Goal: Register for event/course: Register for event/course

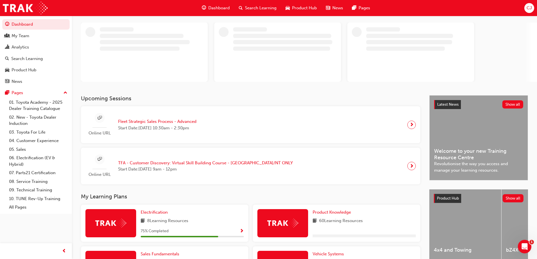
scroll to position [56, 0]
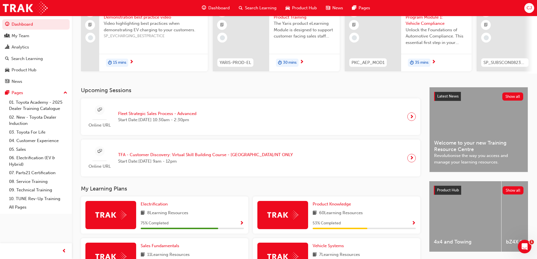
click at [134, 115] on span "Fleet Strategic Sales Process - Advanced" at bounding box center [157, 114] width 78 height 6
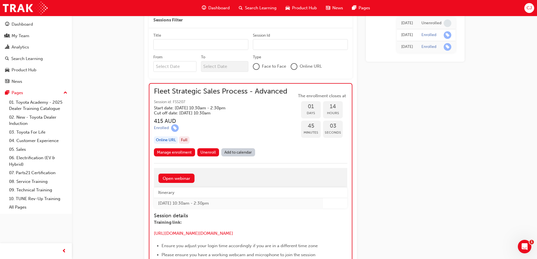
scroll to position [588, 0]
click at [230, 149] on link "Add to calendar" at bounding box center [238, 153] width 34 height 8
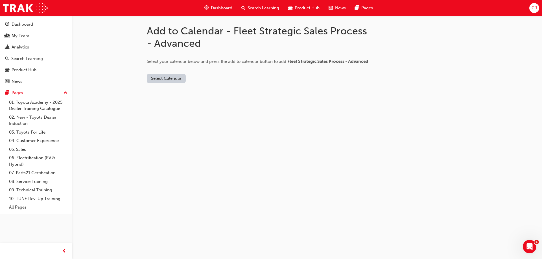
click at [167, 79] on button "Select Calendar" at bounding box center [166, 78] width 39 height 9
click at [169, 90] on div "[DOMAIN_NAME]" at bounding box center [166, 92] width 34 height 6
click at [194, 79] on button "Add to Calendar" at bounding box center [214, 78] width 40 height 9
click at [176, 77] on button "[DOMAIN_NAME]" at bounding box center [168, 78] width 43 height 9
click at [173, 103] on div "Office 365" at bounding box center [164, 103] width 34 height 6
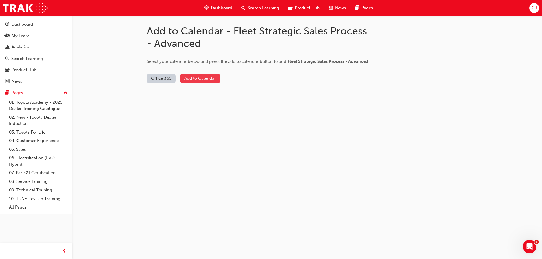
click at [202, 80] on button "Add to Calendar" at bounding box center [200, 78] width 40 height 9
click at [22, 26] on div "Dashboard" at bounding box center [22, 24] width 21 height 6
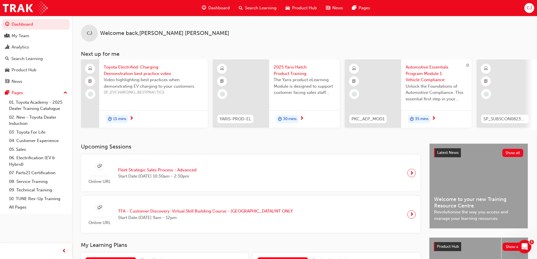
click at [408, 177] on div at bounding box center [412, 173] width 8 height 8
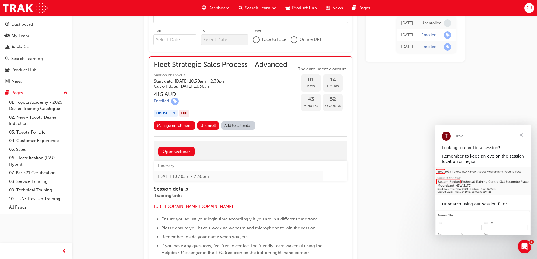
drag, startPoint x: 288, startPoint y: 63, endPoint x: 250, endPoint y: 63, distance: 38.1
click at [250, 63] on span "Fleet Strategic Sales Process - Advanced" at bounding box center [220, 64] width 133 height 6
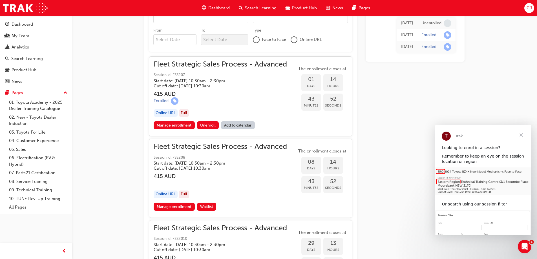
click at [250, 63] on span "Fleet Strategic Sales Process - Advanced" at bounding box center [220, 64] width 133 height 6
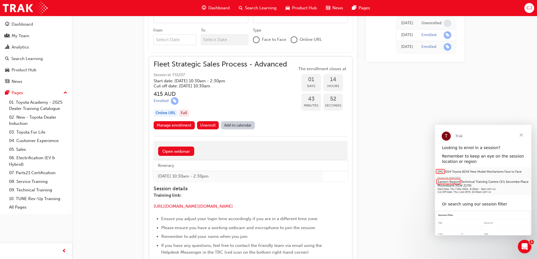
click at [250, 63] on span "Fleet Strategic Sales Process - Advanced" at bounding box center [220, 64] width 133 height 6
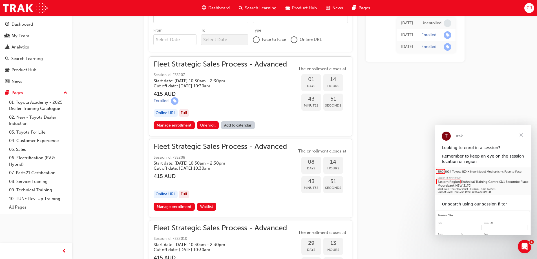
click at [250, 63] on span "Fleet Strategic Sales Process - Advanced" at bounding box center [220, 64] width 133 height 6
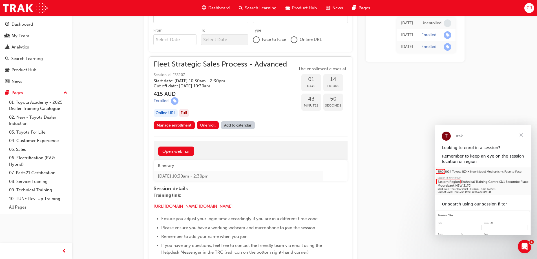
drag, startPoint x: 290, startPoint y: 64, endPoint x: 195, endPoint y: 61, distance: 95.1
click at [195, 61] on div "Fleet Strategic Sales Process - Advanced Session id: FSS207 Start date: [DATE] …" at bounding box center [251, 91] width 194 height 60
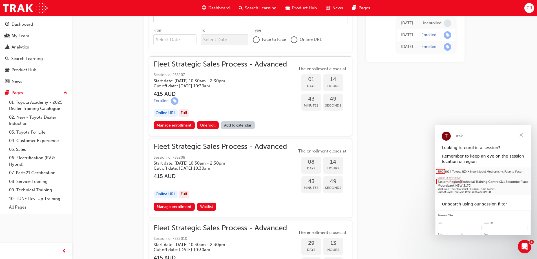
drag, startPoint x: 154, startPoint y: 63, endPoint x: 245, endPoint y: 68, distance: 91.0
click at [245, 68] on span "Fleet Strategic Sales Process - Advanced" at bounding box center [220, 64] width 133 height 6
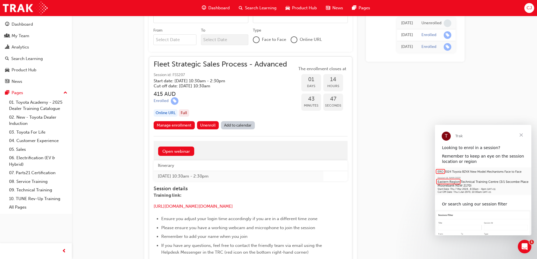
click at [213, 63] on span "Fleet Strategic Sales Process - Advanced" at bounding box center [220, 64] width 133 height 6
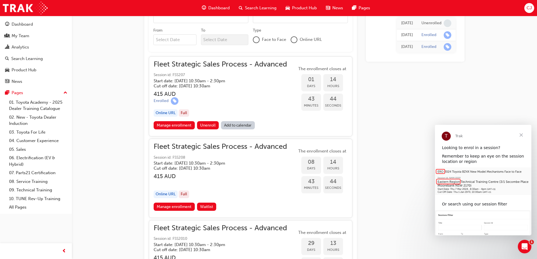
click at [171, 63] on span "Fleet Strategic Sales Process - Advanced" at bounding box center [220, 64] width 133 height 6
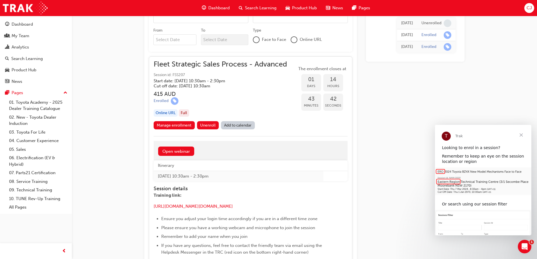
click at [171, 63] on span "Fleet Strategic Sales Process - Advanced" at bounding box center [220, 64] width 133 height 6
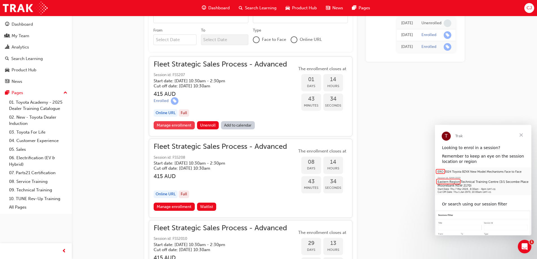
click at [165, 123] on link "Manage enrollment" at bounding box center [174, 125] width 41 height 8
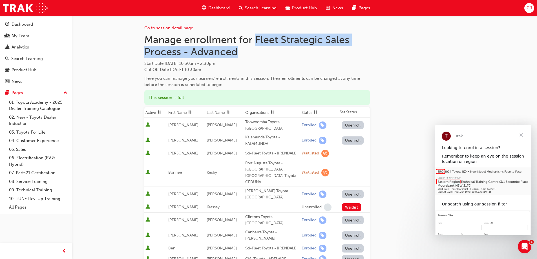
drag, startPoint x: 238, startPoint y: 52, endPoint x: 256, endPoint y: 39, distance: 23.2
click at [256, 39] on h1 "Manage enrollment for Fleet Strategic Sales Process - Advanced" at bounding box center [257, 46] width 226 height 25
copy h1 "Fleet Strategic Sales Process - Advanced"
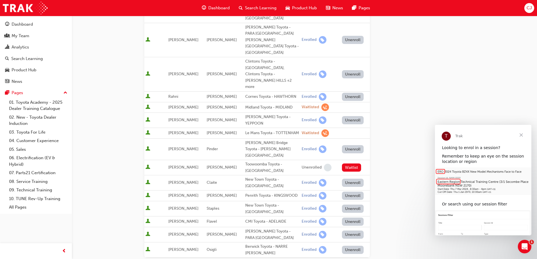
scroll to position [310, 0]
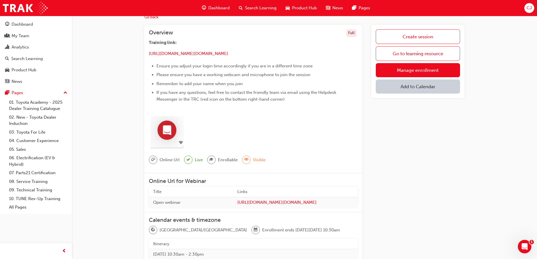
scroll to position [56, 0]
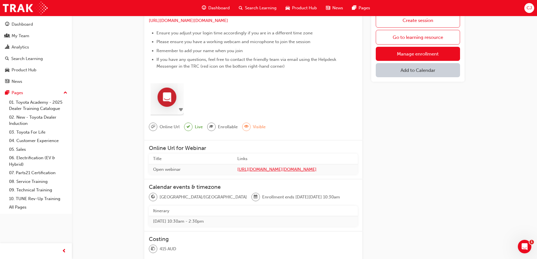
click at [238, 171] on span "[URL][DOMAIN_NAME][DOMAIN_NAME]" at bounding box center [296, 169] width 116 height 6
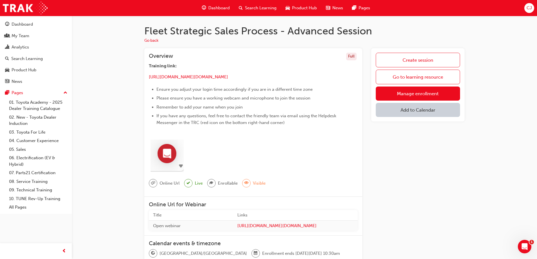
drag, startPoint x: 149, startPoint y: 78, endPoint x: 359, endPoint y: 76, distance: 209.3
click at [359, 76] on div "Overview Full Training link: ​ https://url.au.m.mimecastprotect.com/s/2RTbCp81k…" at bounding box center [253, 122] width 218 height 149
copy p "​ https://url.au.m.mimecastprotect.com/s/2RTbCp81kmHjJE6oUPfYsGZ9xj?domain=us06…"
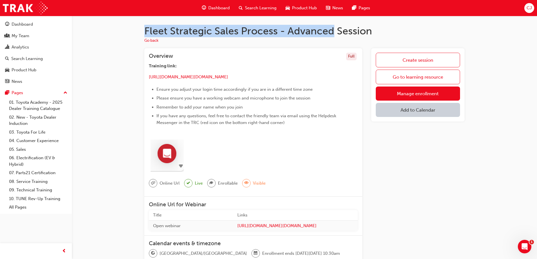
drag, startPoint x: 145, startPoint y: 32, endPoint x: 335, endPoint y: 34, distance: 189.3
click at [335, 34] on h1 "Fleet Strategic Sales Process - Advanced Session" at bounding box center [304, 31] width 320 height 12
copy h1 "Fleet Strategic Sales Process - Advanced"
